Goal: Task Accomplishment & Management: Manage account settings

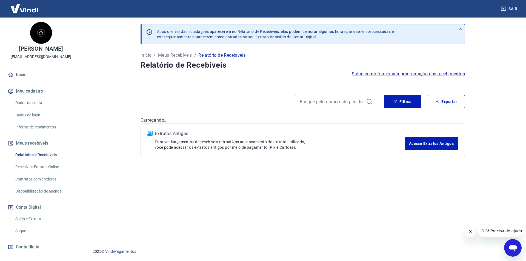
drag, startPoint x: 469, startPoint y: 229, endPoint x: 473, endPoint y: 229, distance: 4.1
click at [473, 229] on button "Fechar mensagem da empresa" at bounding box center [470, 231] width 11 height 11
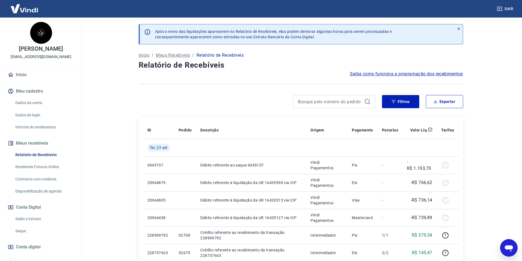
scroll to position [27, 0]
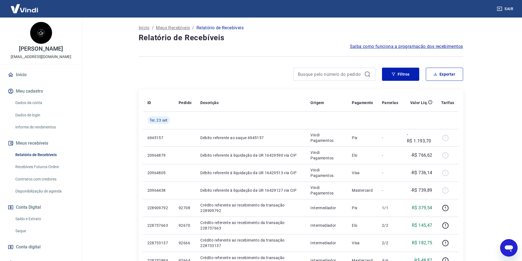
click at [45, 231] on link "Saque" at bounding box center [44, 231] width 62 height 11
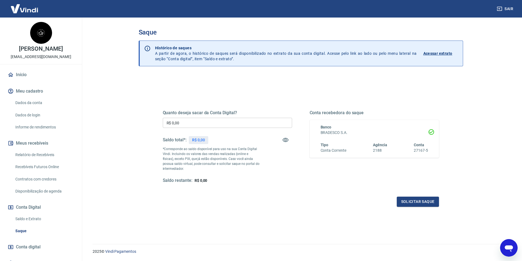
click at [233, 128] on div "Quanto deseja sacar da Conta Digital? R$ 0,00 ​ Saldo total*: R$ 0,00 *Correspo…" at bounding box center [227, 146] width 129 height 73
click at [235, 125] on input "R$ 0,00" at bounding box center [227, 123] width 129 height 10
type input "R$ 2.791,69"
click at [413, 202] on button "Solicitar saque" at bounding box center [418, 202] width 42 height 10
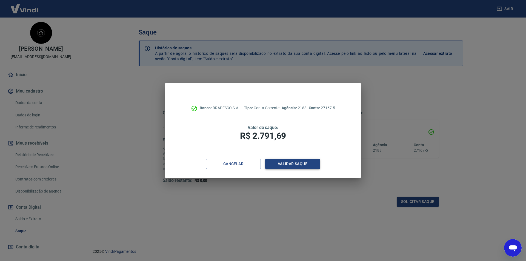
click at [295, 163] on button "Validar saque" at bounding box center [292, 164] width 55 height 10
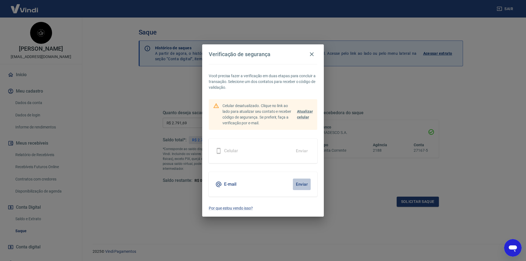
click at [305, 183] on button "Enviar" at bounding box center [302, 185] width 18 height 12
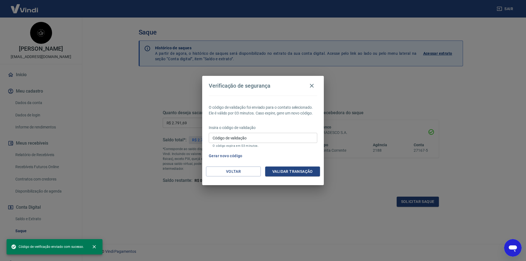
click at [258, 135] on input "Código de validação" at bounding box center [263, 138] width 109 height 10
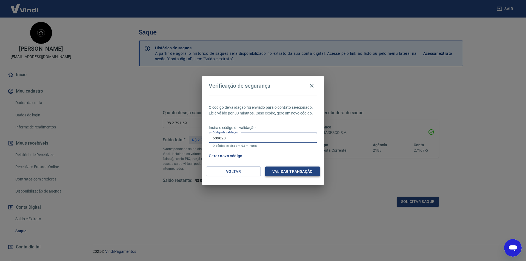
type input "589828"
click at [277, 168] on button "Validar transação" at bounding box center [292, 172] width 55 height 10
